Goal: Book appointment/travel/reservation

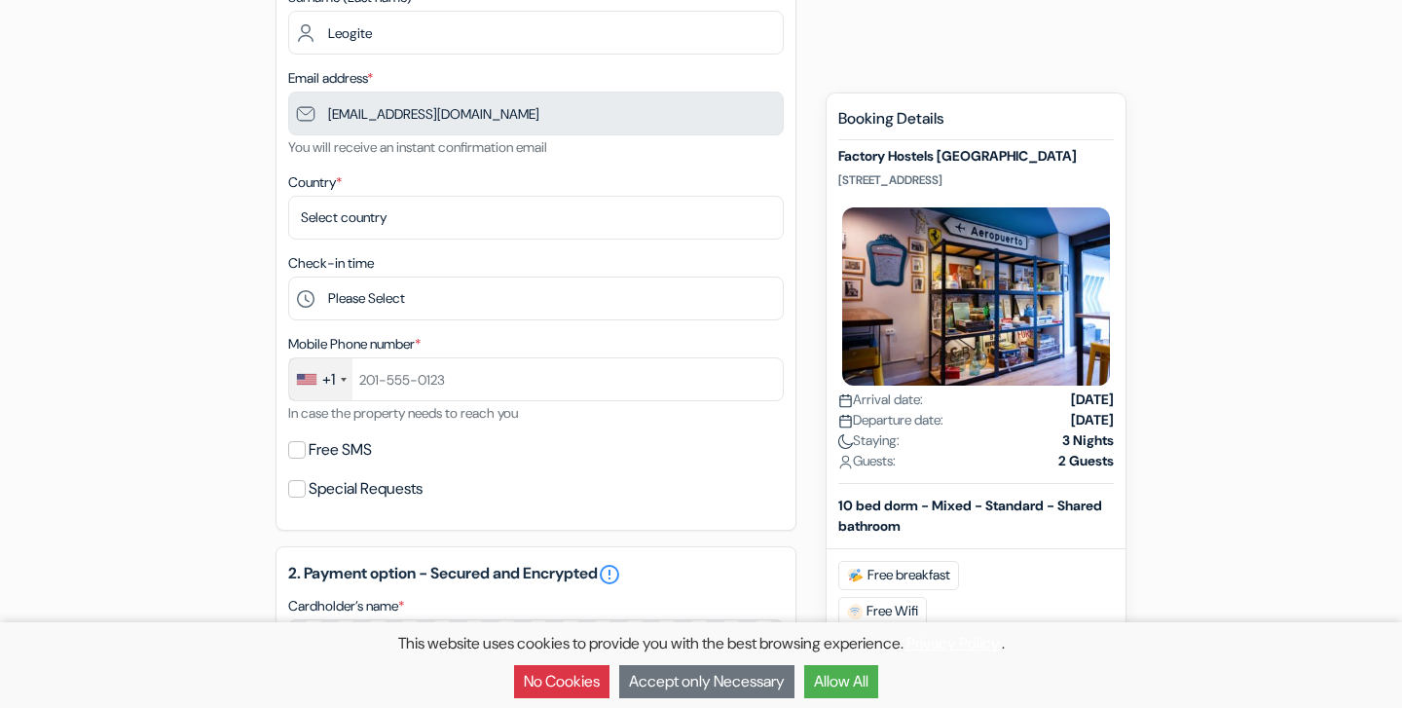
scroll to position [324, 0]
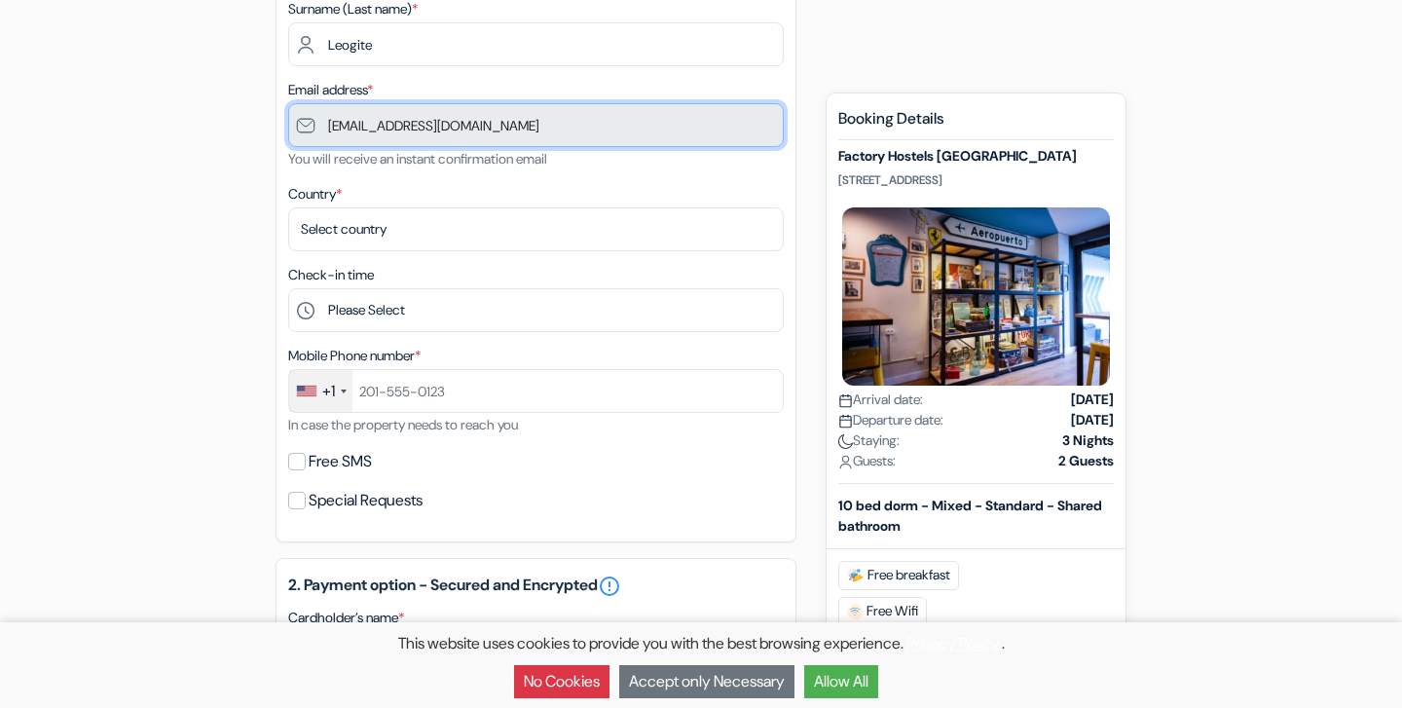
click at [480, 139] on input "[EMAIL_ADDRESS][DOMAIN_NAME]" at bounding box center [536, 125] width 496 height 44
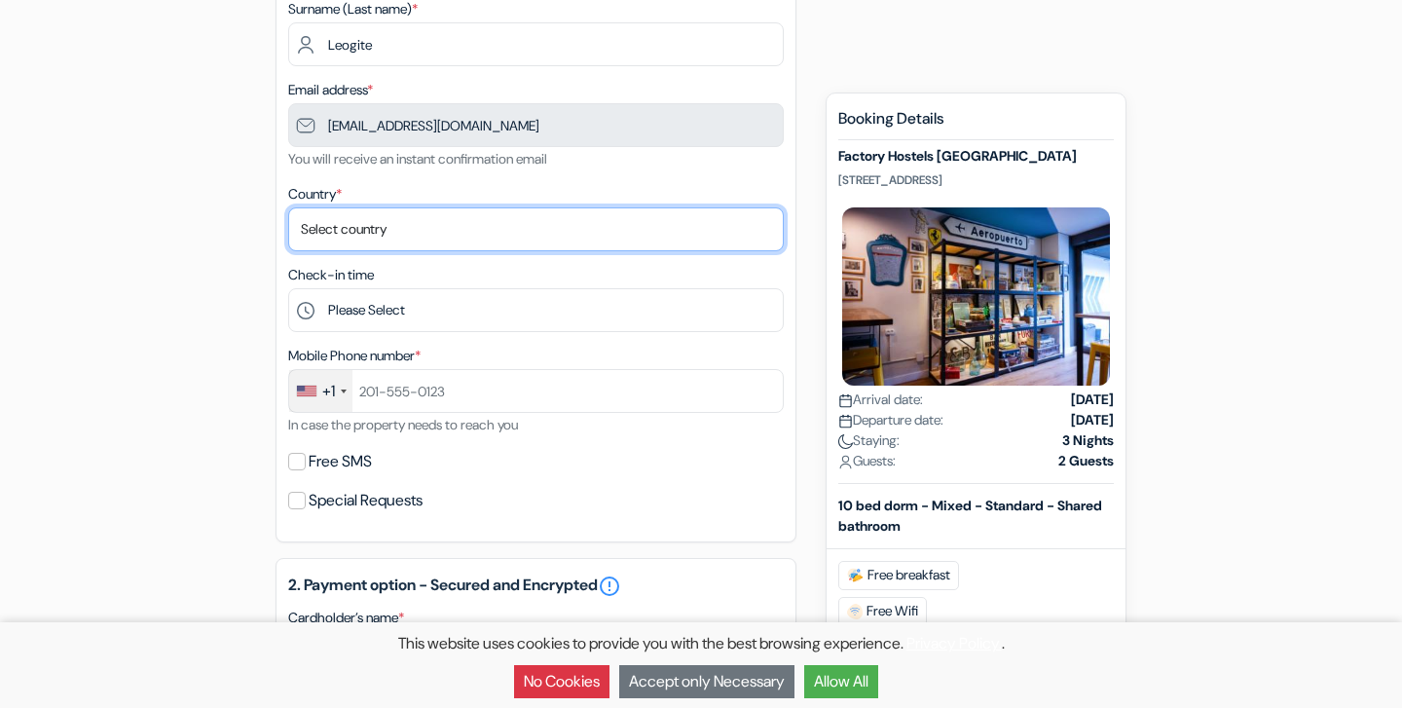
click at [395, 235] on select "Select country [GEOGRAPHIC_DATA] [GEOGRAPHIC_DATA] [GEOGRAPHIC_DATA] [GEOGRAPHI…" at bounding box center [536, 229] width 496 height 44
select select "64"
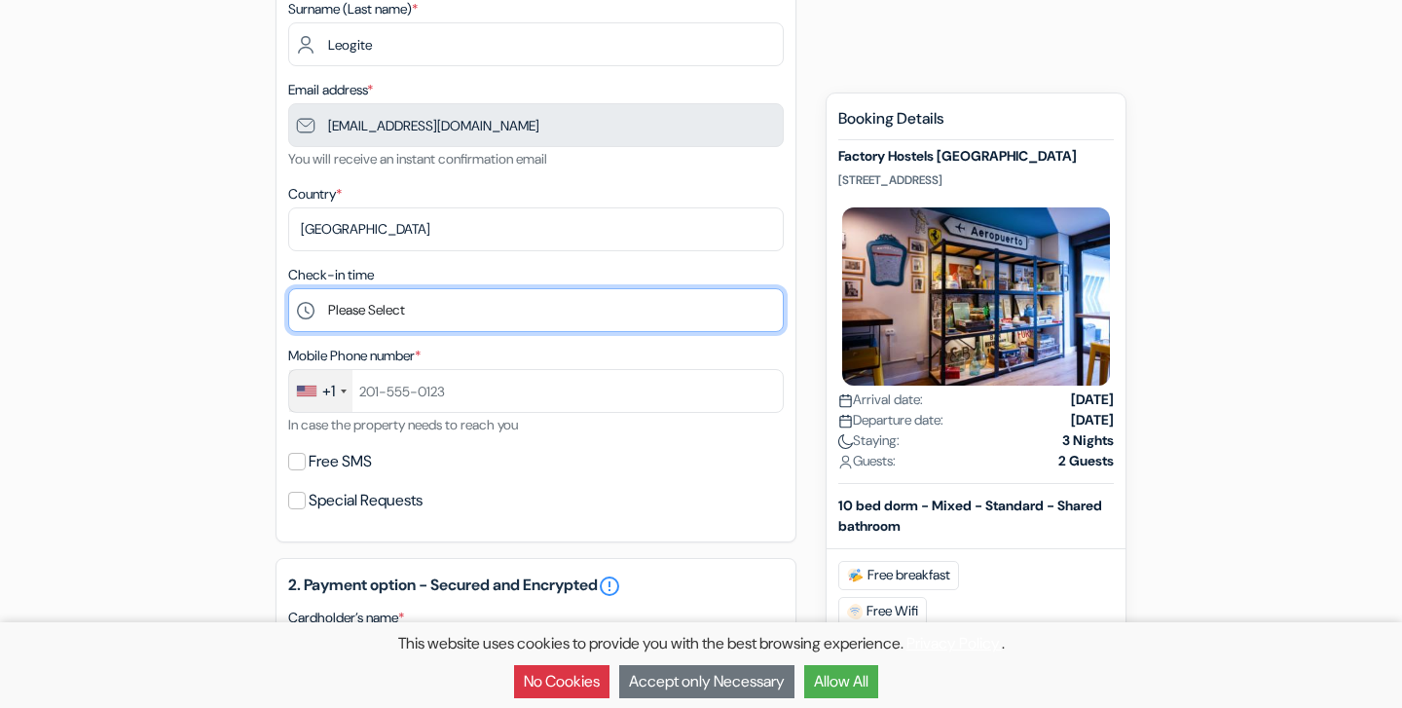
click at [383, 311] on select "Please Select 1:00 2:00 3:00 4:00 5:00 6:00 7:00 8:00 9:00 10:00 11:00 12:00 13…" at bounding box center [536, 310] width 496 height 44
select select "21"
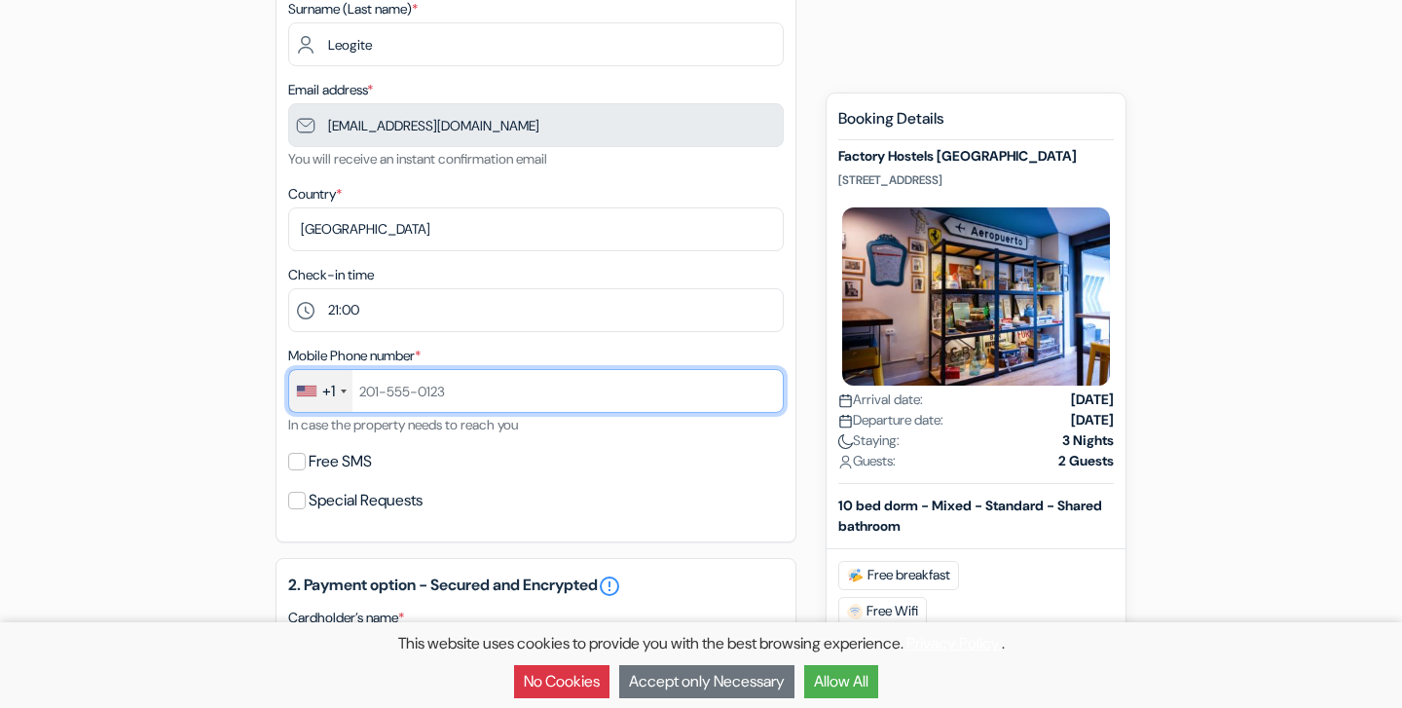
click at [415, 413] on input "text" at bounding box center [536, 391] width 496 height 44
type input "8082201486"
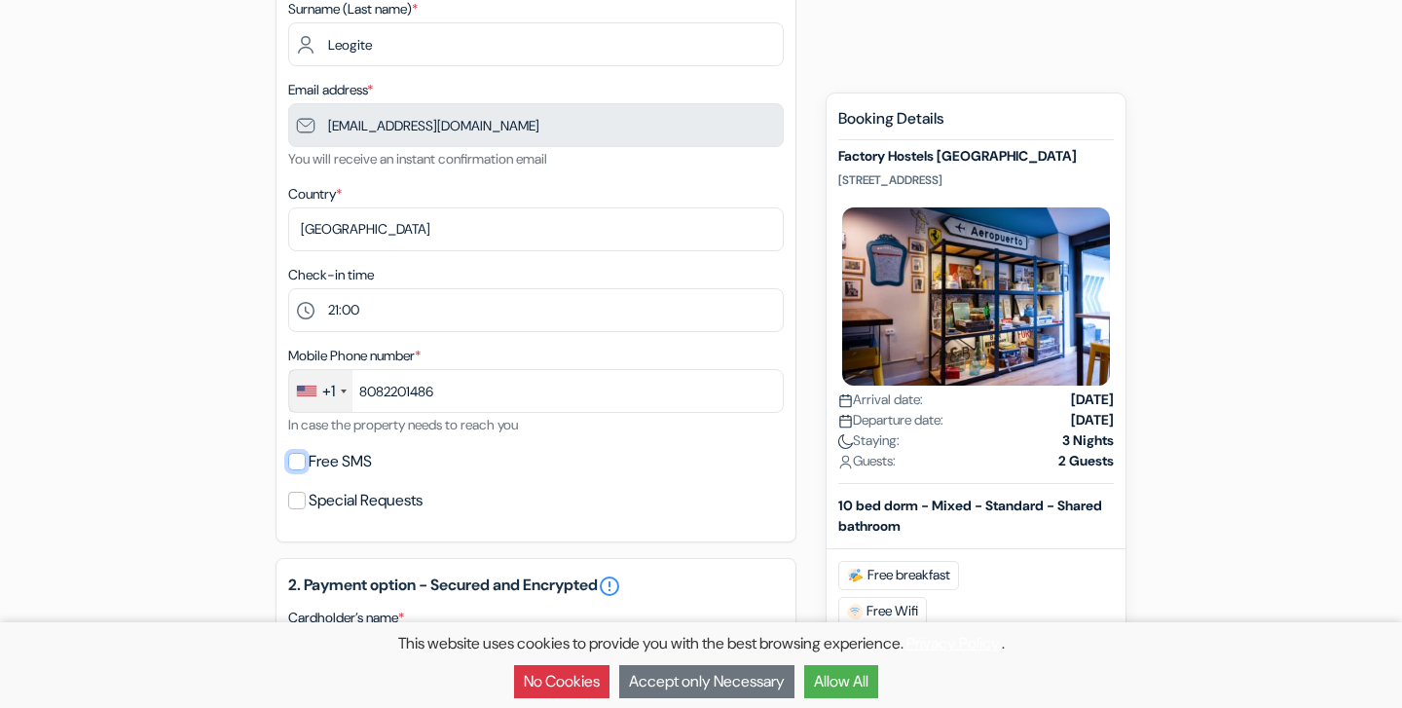
click at [288, 453] on input "Free SMS" at bounding box center [297, 462] width 18 height 18
checkbox input "true"
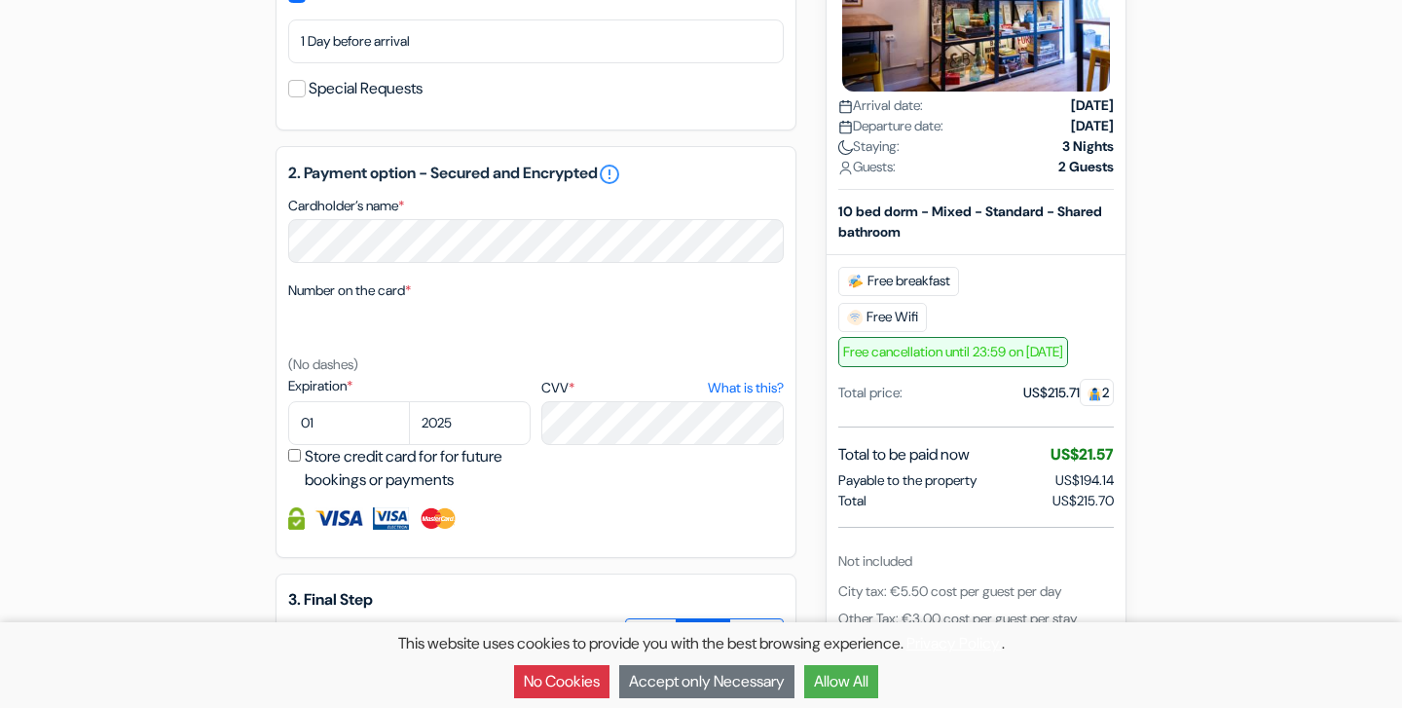
scroll to position [791, 0]
select select "09"
select select "2027"
click at [231, 484] on div "add_box Factory Hostels [GEOGRAPHIC_DATA] Molist 5, [GEOGRAPHIC_DATA], [GEOGRAP…" at bounding box center [700, 162] width 1285 height 1553
click at [292, 460] on input "Store credit card for for future bookings or payments" at bounding box center [294, 456] width 13 height 13
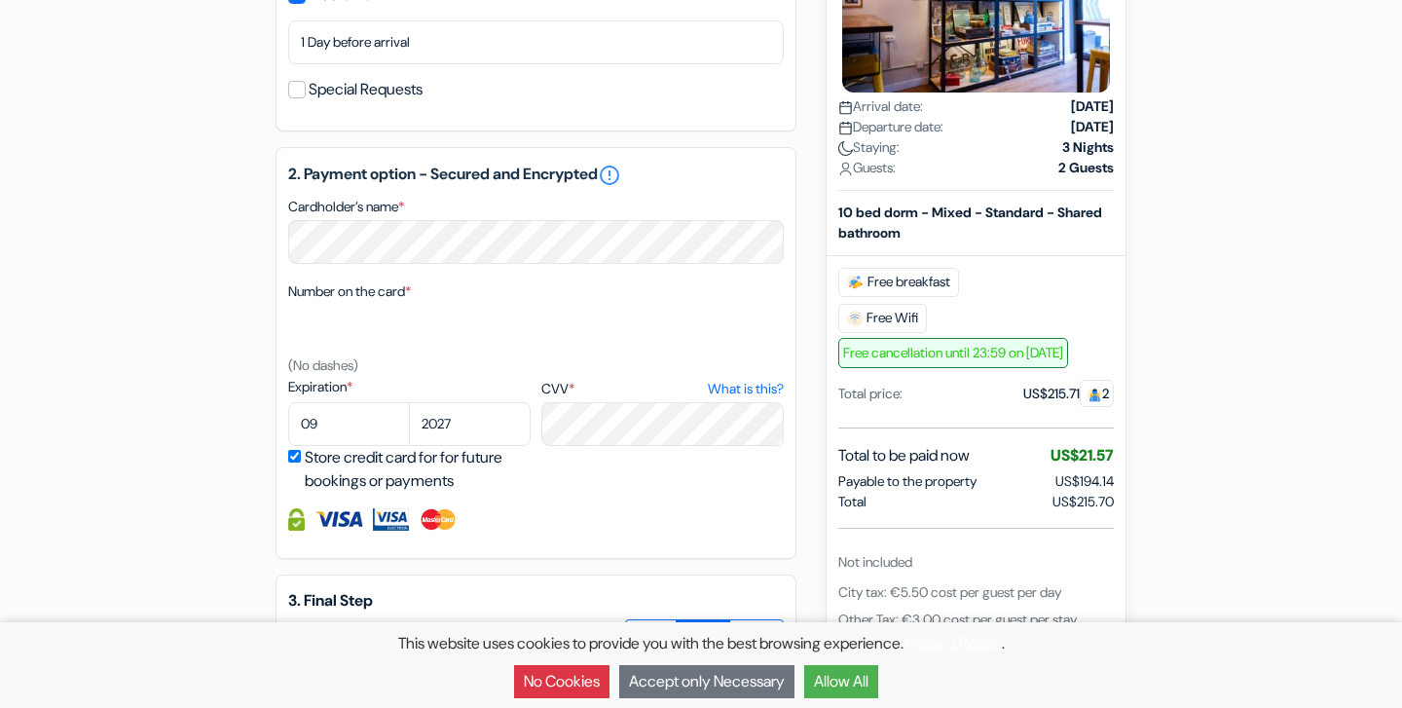
click at [292, 460] on input "Store credit card for for future bookings or payments" at bounding box center [294, 456] width 13 height 13
checkbox input "false"
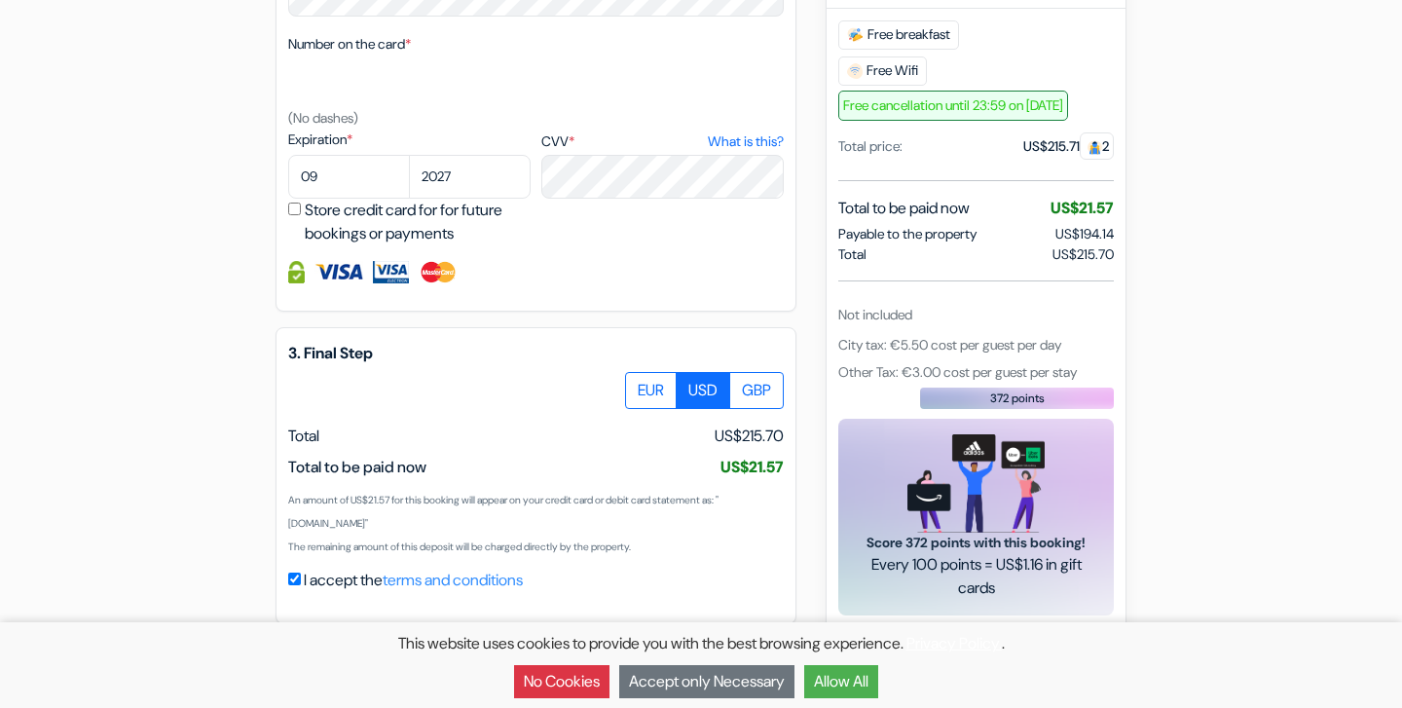
scroll to position [1046, 0]
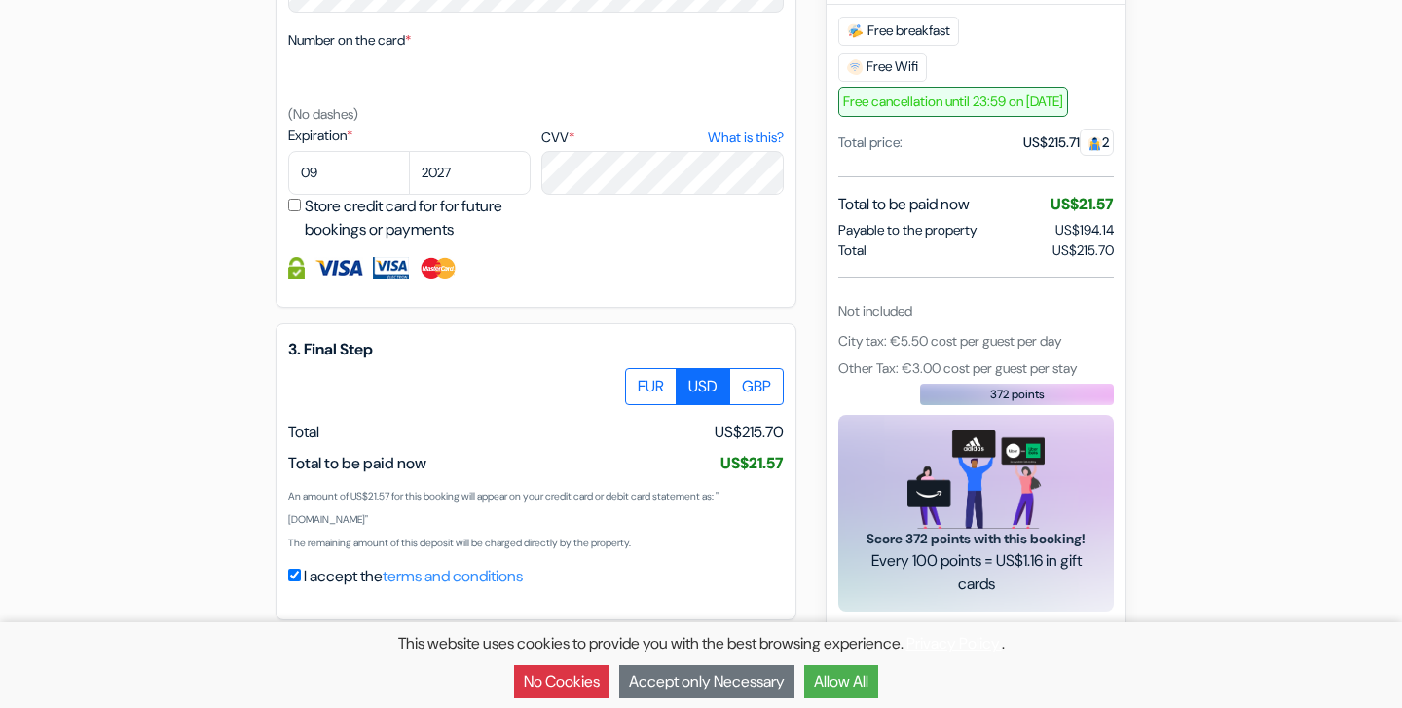
click at [687, 683] on button "Accept only Necessary" at bounding box center [706, 681] width 175 height 33
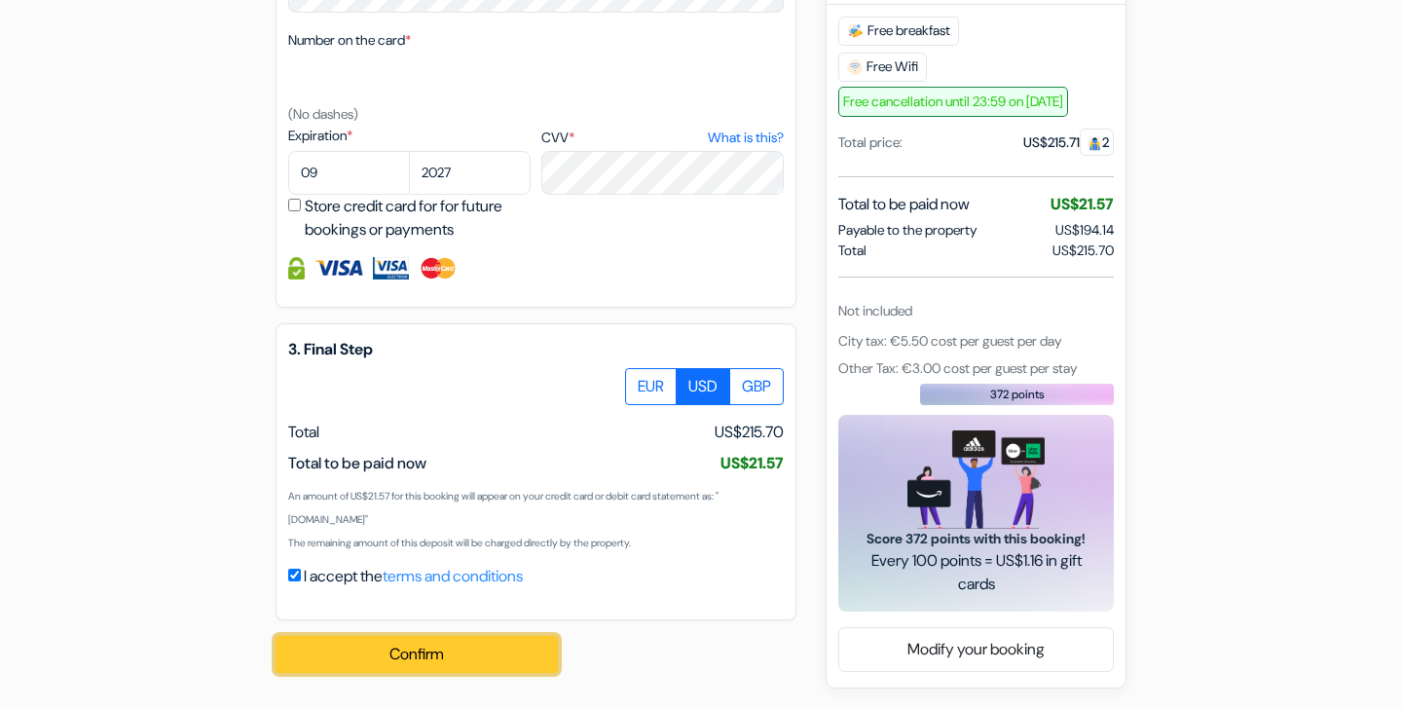
click at [370, 653] on button "Confirm Loading..." at bounding box center [417, 654] width 282 height 37
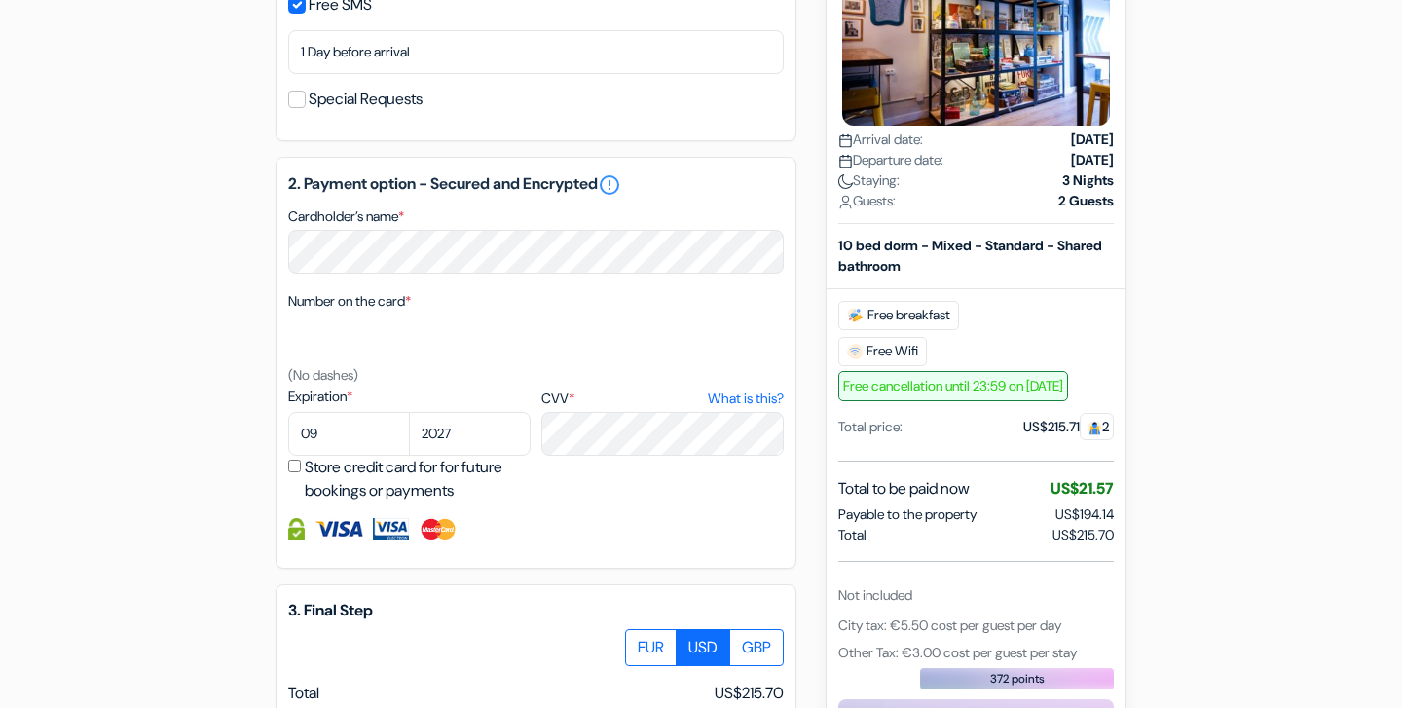
scroll to position [780, 0]
select select "10"
select select "2026"
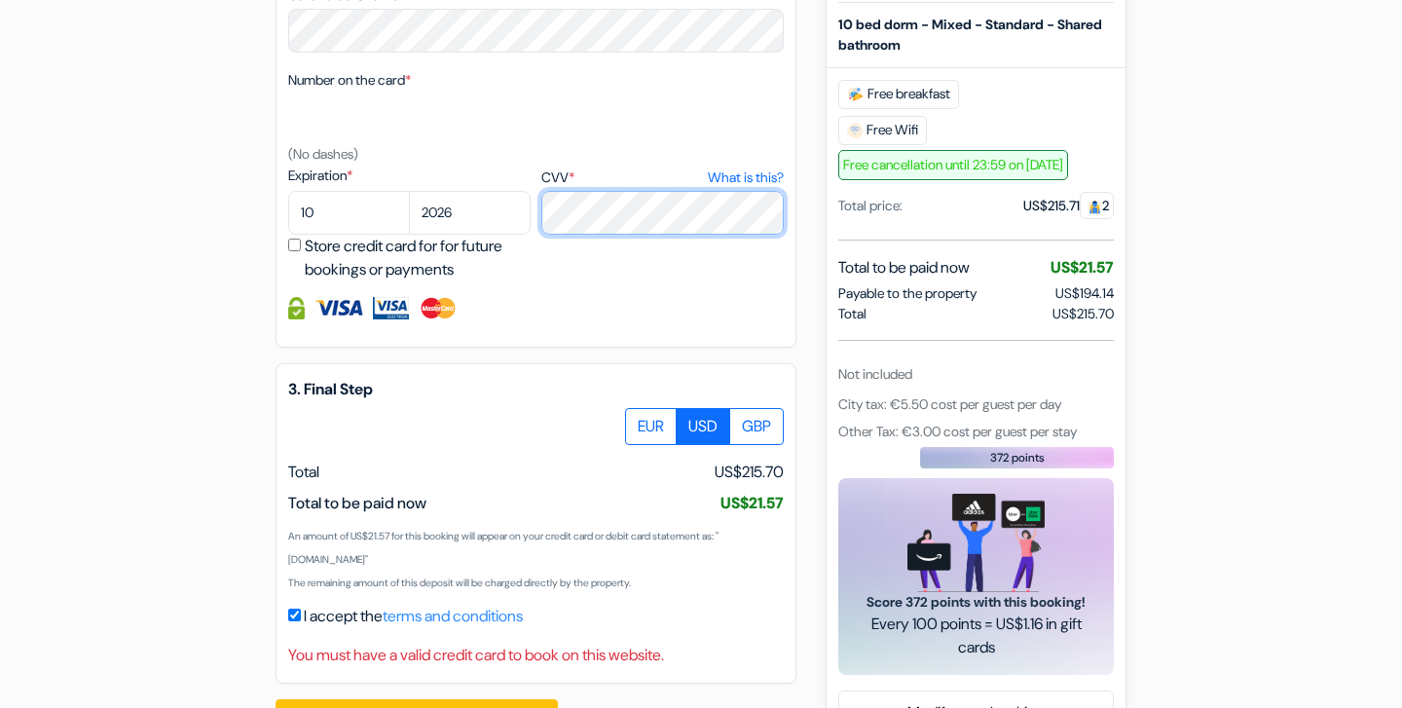
scroll to position [1069, 0]
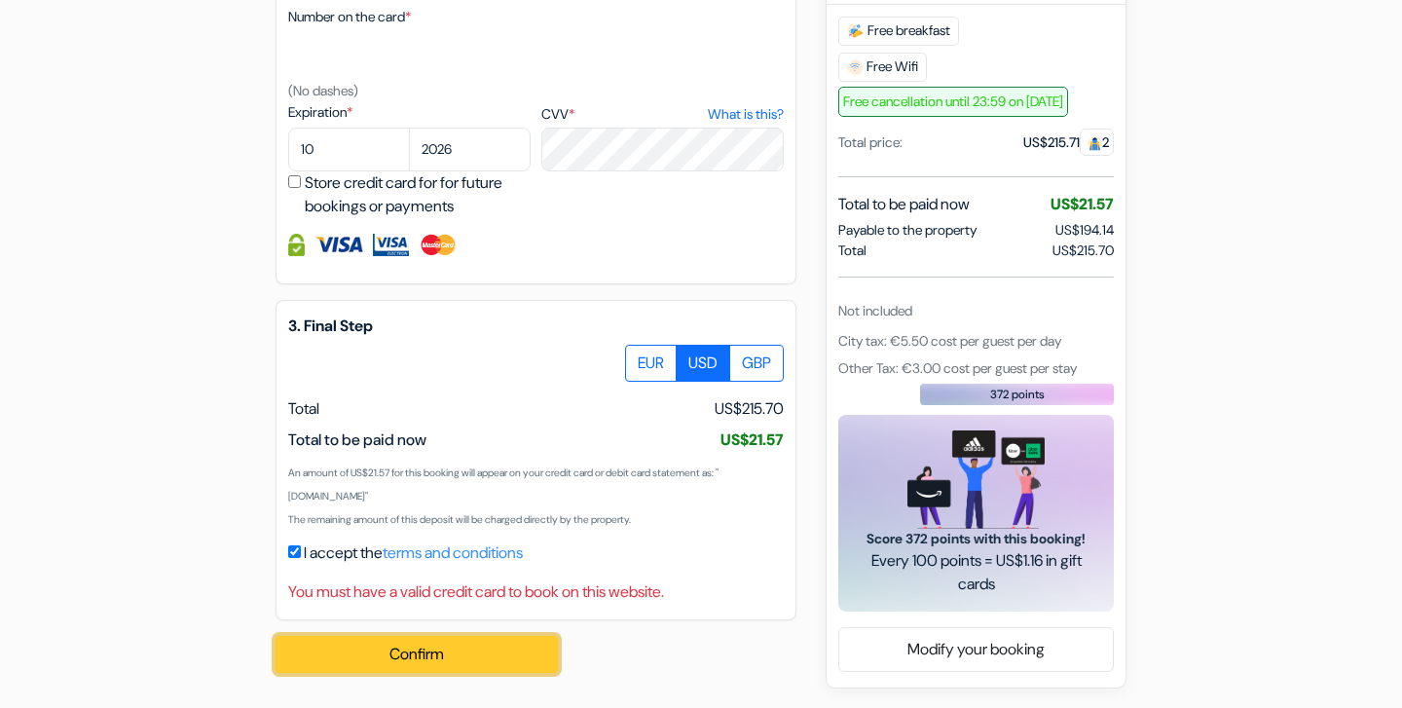
click at [364, 654] on button "Confirm Loading..." at bounding box center [417, 654] width 282 height 37
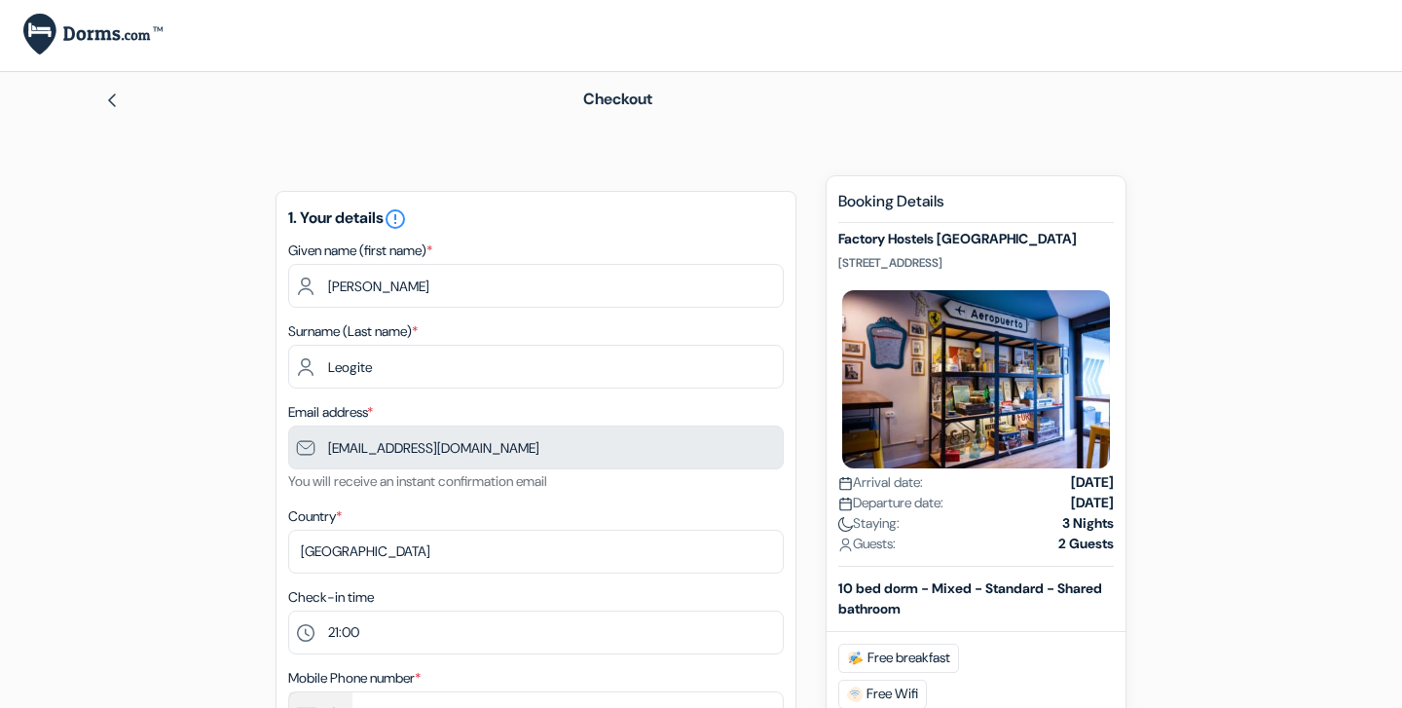
scroll to position [0, 0]
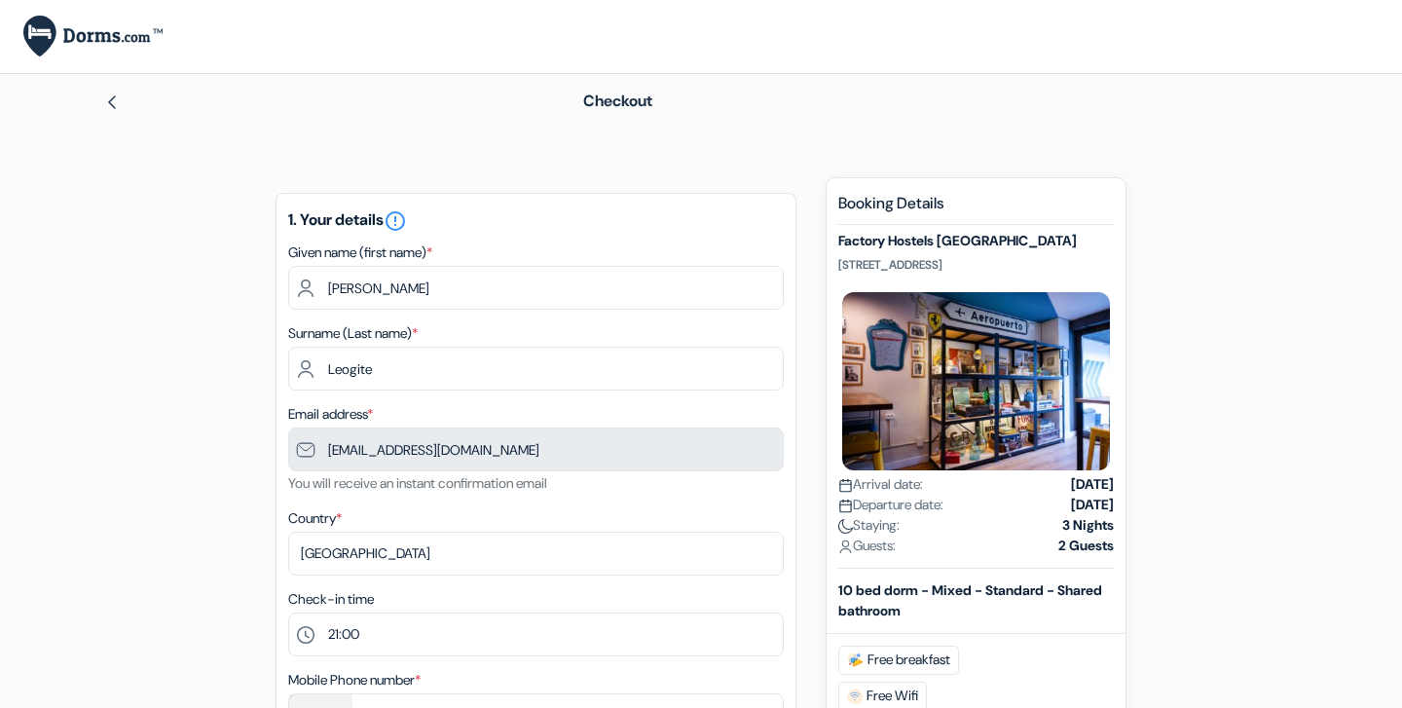
click at [114, 98] on img at bounding box center [112, 102] width 16 height 16
